Goal: Task Accomplishment & Management: Use online tool/utility

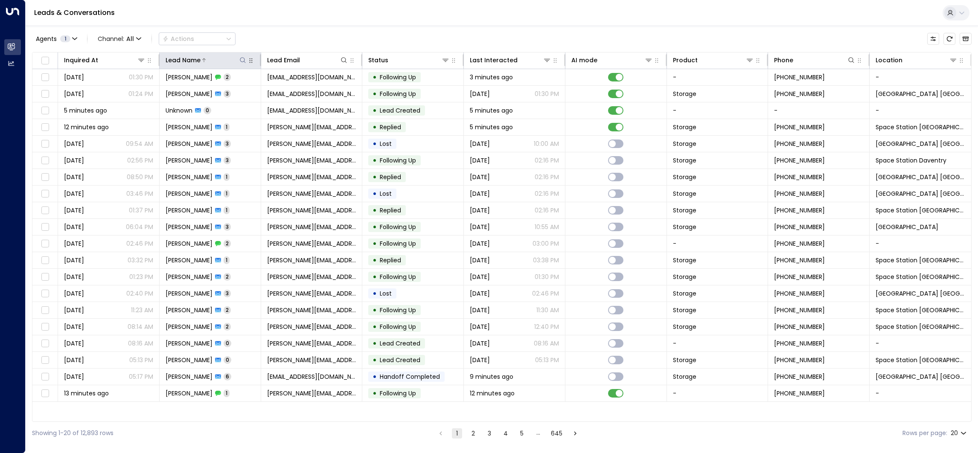
click at [244, 59] on icon at bounding box center [242, 60] width 7 height 7
type input "******"
click at [263, 17] on div "Leads & Conversations" at bounding box center [502, 13] width 953 height 26
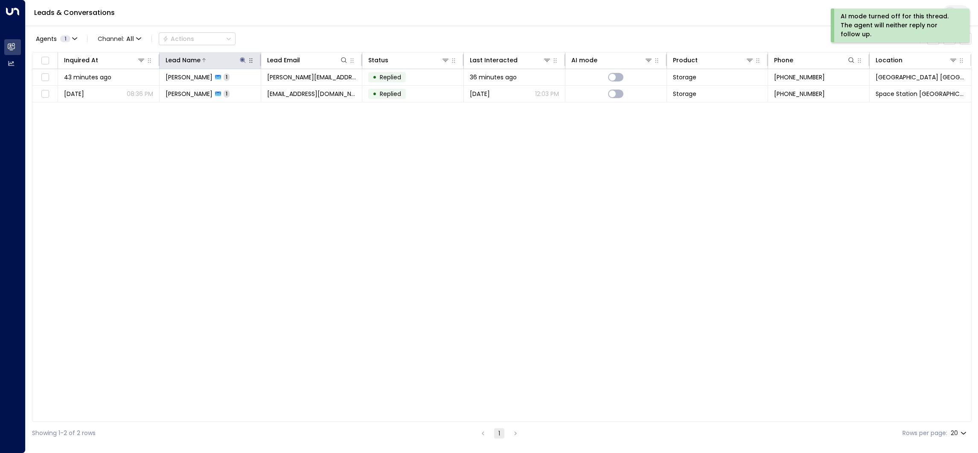
click at [242, 62] on icon at bounding box center [243, 60] width 6 height 6
click at [296, 88] on icon "button" at bounding box center [296, 91] width 6 height 6
click at [271, 16] on div "Leads & Conversations" at bounding box center [502, 13] width 953 height 26
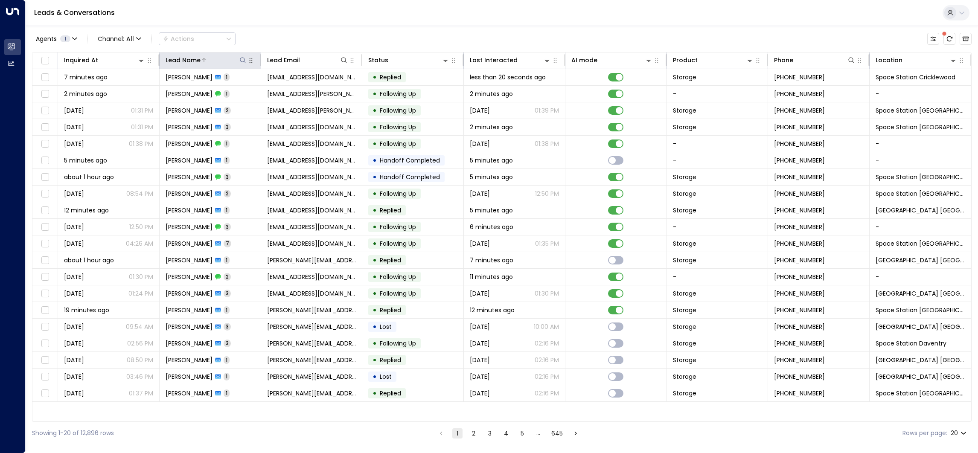
click at [240, 61] on icon at bounding box center [243, 60] width 6 height 6
click at [283, 23] on div "Leads & Conversations" at bounding box center [502, 13] width 953 height 26
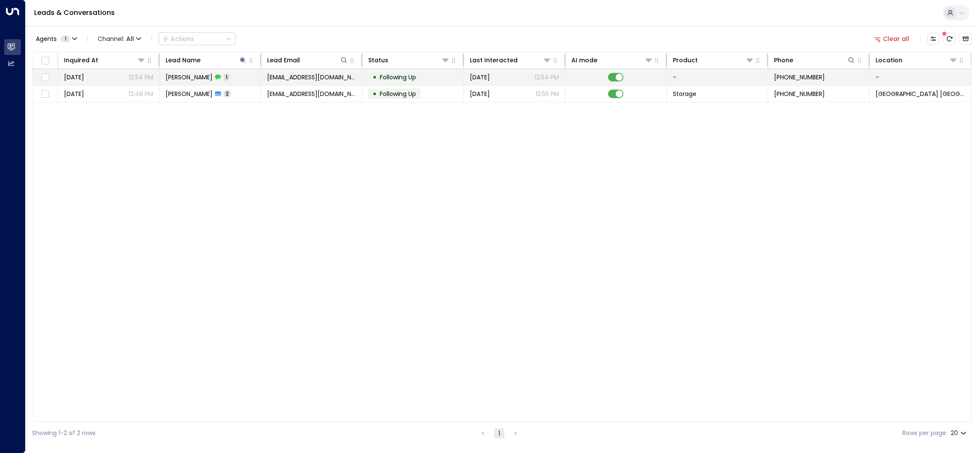
click at [623, 84] on td at bounding box center [617, 77] width 102 height 16
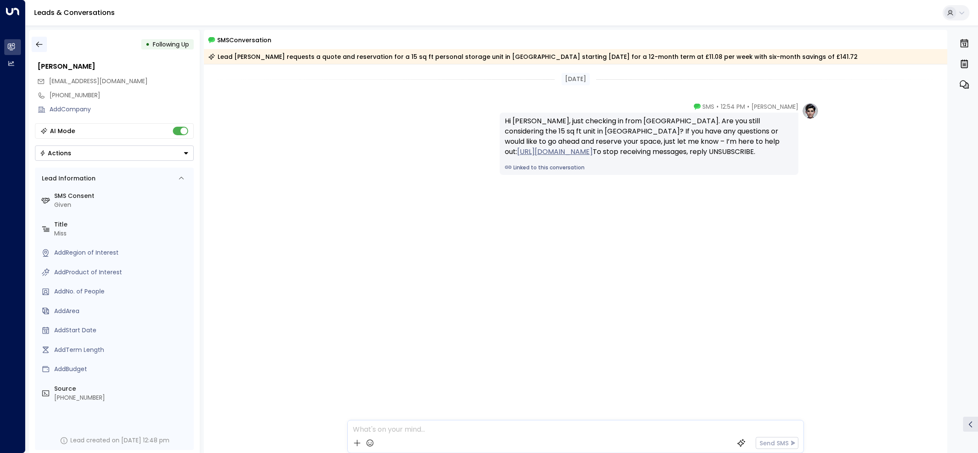
click at [37, 46] on icon "button" at bounding box center [39, 44] width 9 height 9
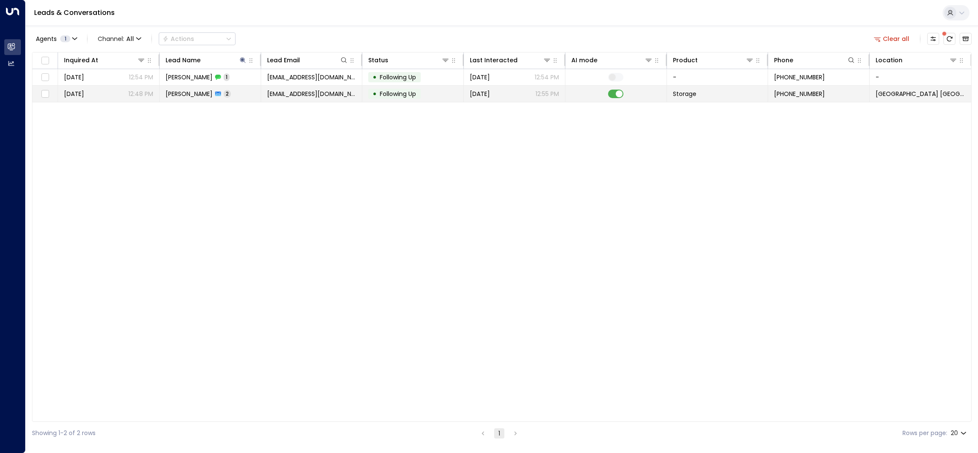
click at [622, 89] on td at bounding box center [617, 94] width 102 height 16
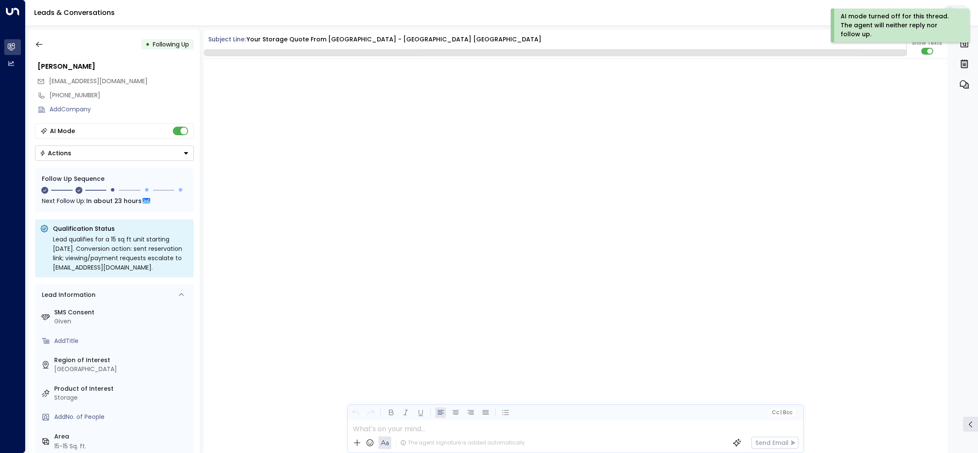
scroll to position [734, 0]
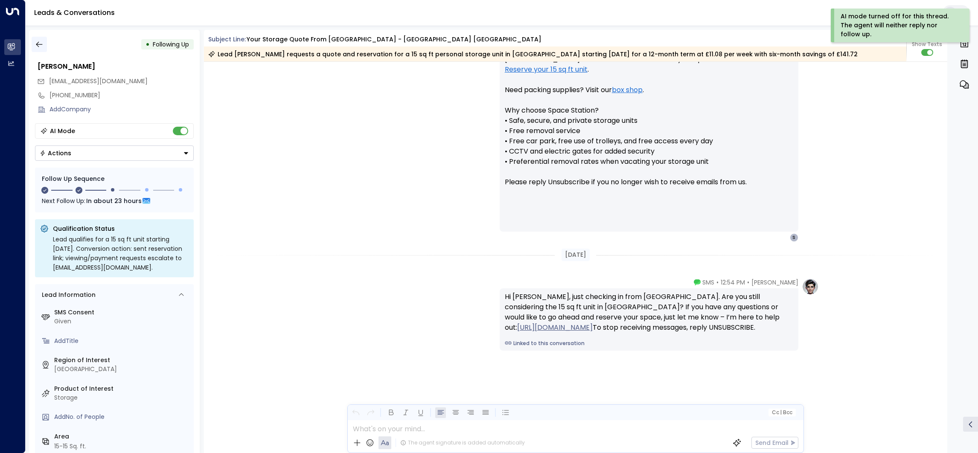
click at [42, 41] on icon "button" at bounding box center [39, 44] width 9 height 9
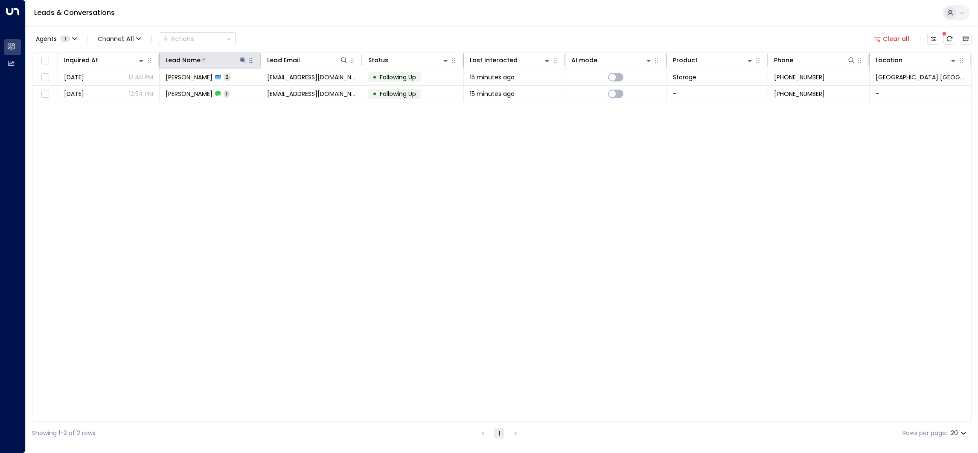
click at [244, 59] on icon at bounding box center [243, 60] width 6 height 6
click at [296, 91] on icon "button" at bounding box center [296, 91] width 6 height 6
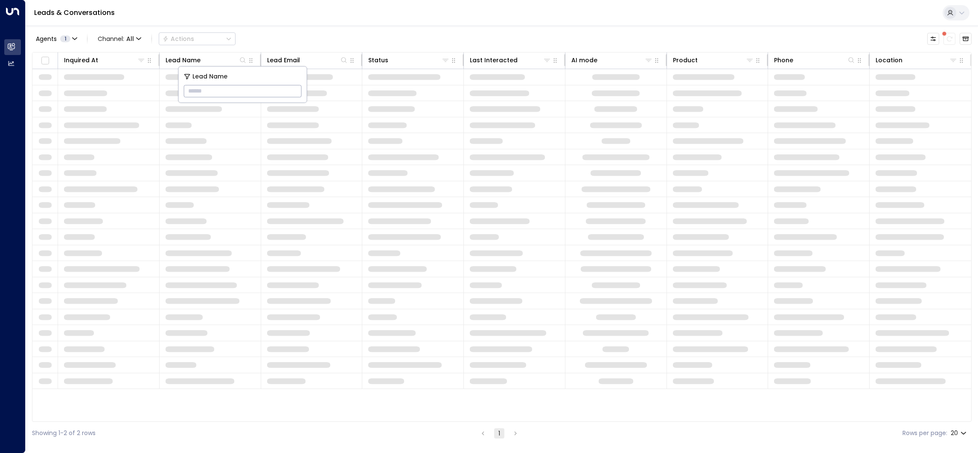
click at [296, 91] on input "text" at bounding box center [243, 91] width 118 height 16
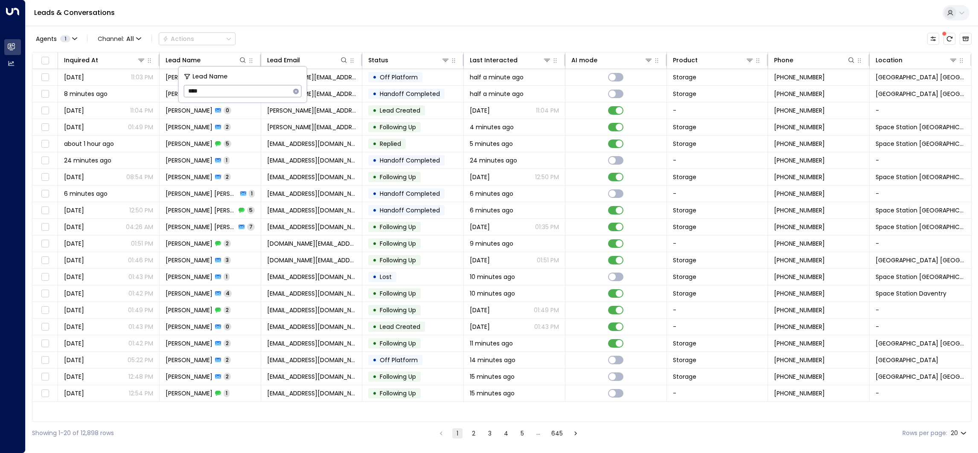
type input "****"
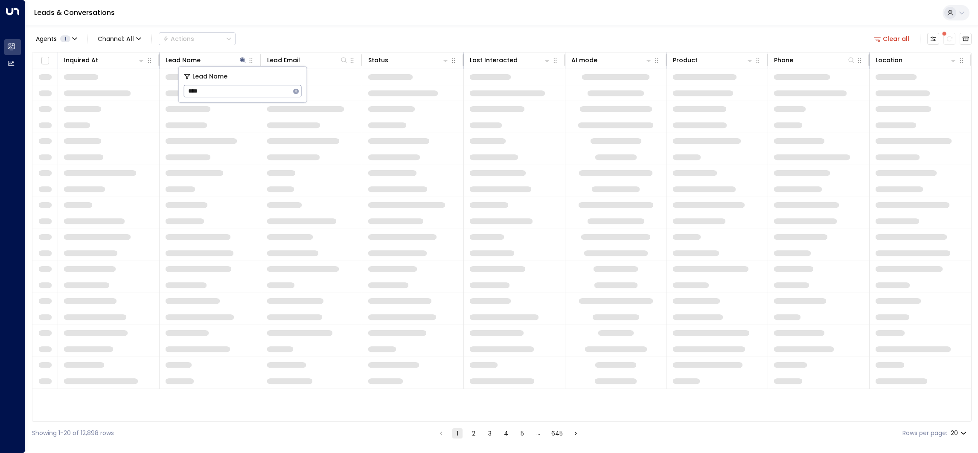
click at [388, 25] on div "Leads & Conversations" at bounding box center [502, 13] width 953 height 26
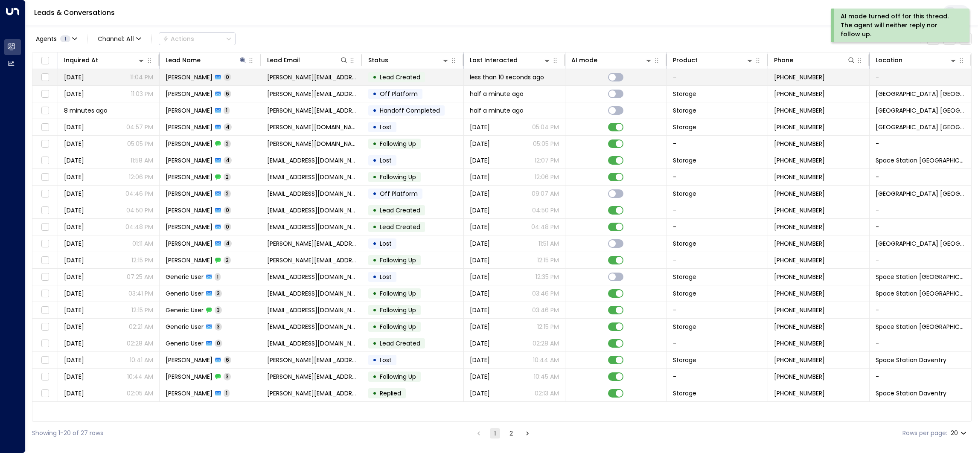
click at [427, 81] on td "• Lead Created" at bounding box center [413, 77] width 102 height 16
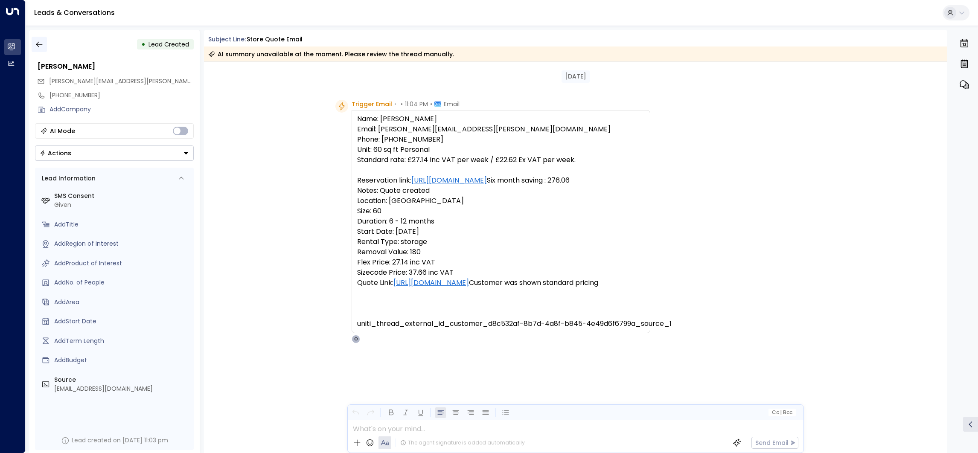
click at [40, 47] on icon "button" at bounding box center [39, 44] width 9 height 9
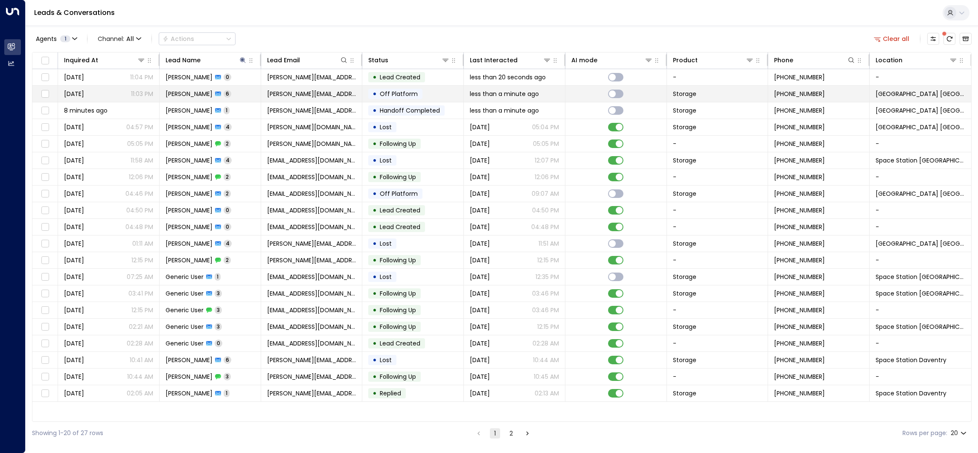
click at [235, 94] on td "[PERSON_NAME] 6" at bounding box center [211, 94] width 102 height 16
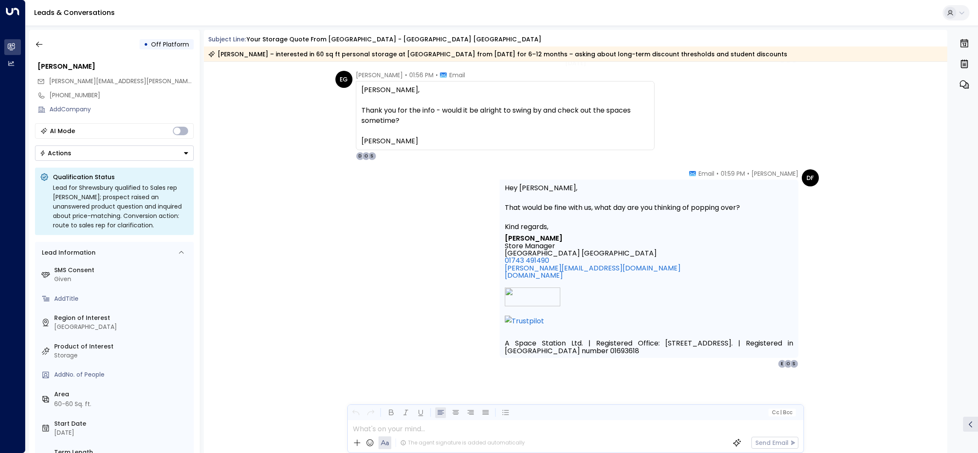
scroll to position [1562, 0]
